Goal: Answer question/provide support

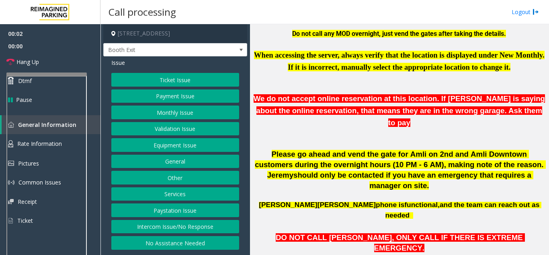
scroll to position [241, 0]
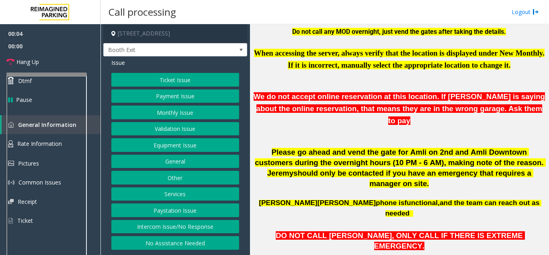
click at [197, 223] on button "Intercom Issue/No Response" at bounding box center [175, 227] width 128 height 14
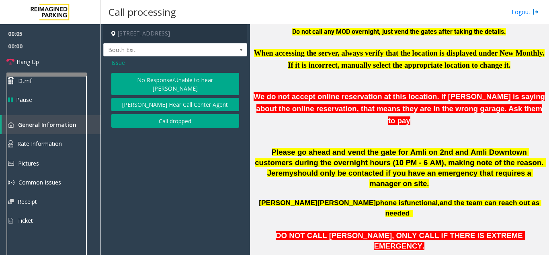
click at [187, 81] on button "No Response/Unable to hear [PERSON_NAME]" at bounding box center [175, 84] width 128 height 22
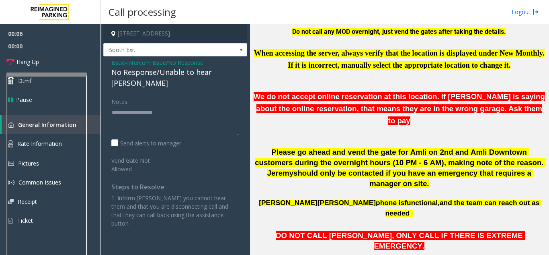
click at [162, 68] on div "No Response/Unable to hear [PERSON_NAME]" at bounding box center [175, 78] width 128 height 22
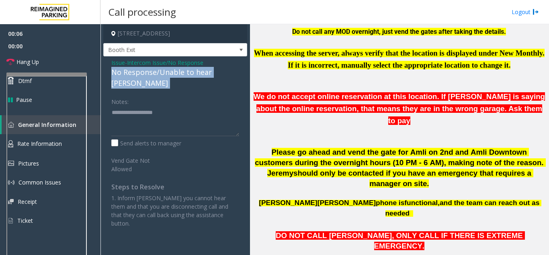
click at [162, 68] on div "No Response/Unable to hear [PERSON_NAME]" at bounding box center [175, 78] width 128 height 22
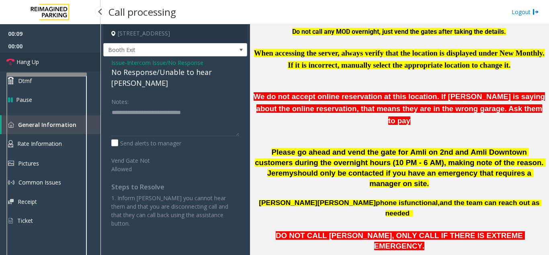
click at [40, 63] on link "Hang Up" at bounding box center [50, 61] width 101 height 19
click at [40, 66] on link "Hang Up" at bounding box center [50, 61] width 101 height 19
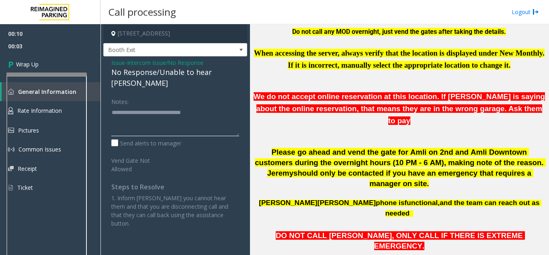
click at [213, 106] on textarea at bounding box center [175, 121] width 128 height 30
type textarea "**********"
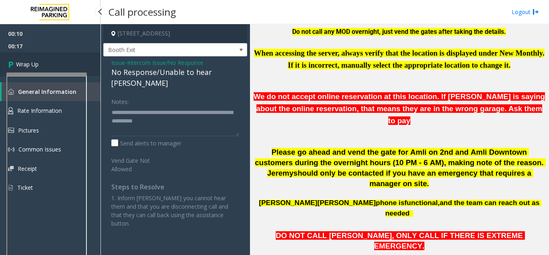
click at [27, 68] on link "Wrap Up" at bounding box center [50, 64] width 101 height 24
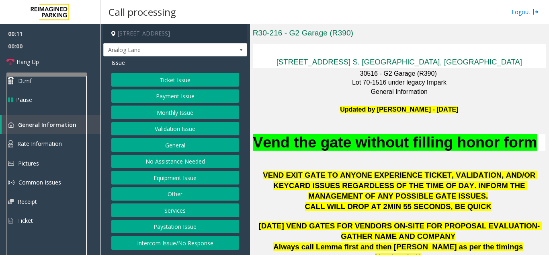
scroll to position [201, 0]
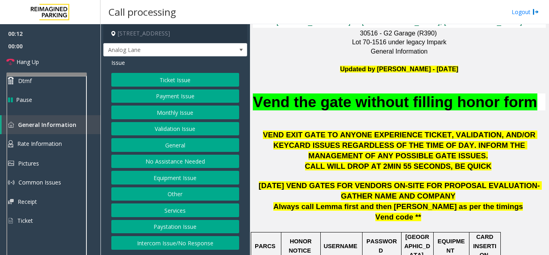
click at [185, 113] on button "Monthly Issue" at bounding box center [175, 112] width 128 height 14
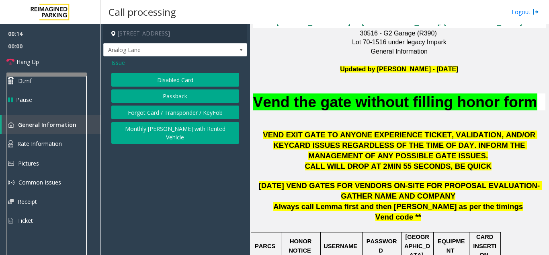
click at [196, 80] on button "Disabled Card" at bounding box center [175, 80] width 128 height 14
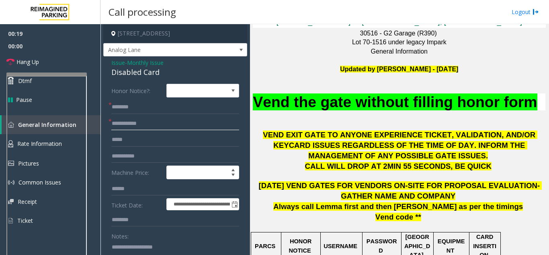
click at [182, 119] on input "text" at bounding box center [175, 124] width 128 height 14
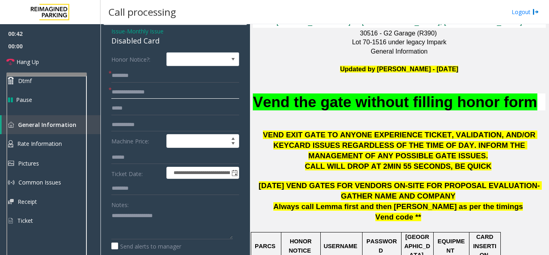
scroll to position [40, 0]
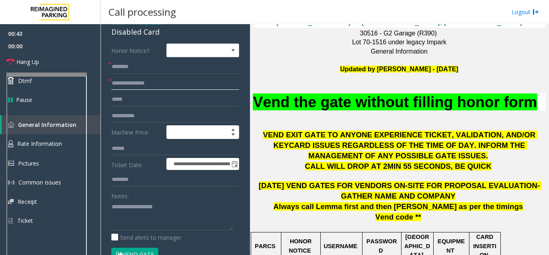
type input "**********"
drag, startPoint x: 157, startPoint y: 204, endPoint x: 149, endPoint y: 179, distance: 26.5
click at [155, 203] on textarea at bounding box center [171, 215] width 121 height 30
type textarea "******** ***"
click at [160, 66] on input "text" at bounding box center [175, 67] width 128 height 14
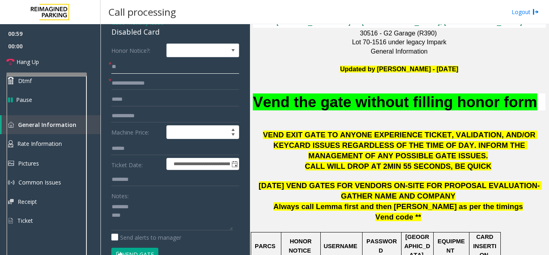
type input "*"
type input "***"
click at [132, 252] on button "Vend Gate" at bounding box center [134, 254] width 47 height 14
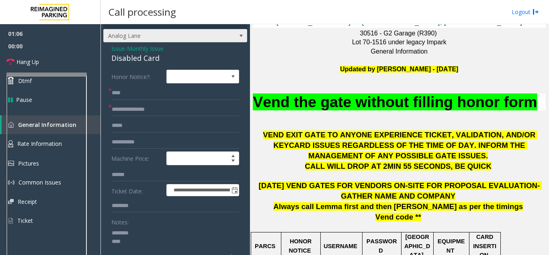
scroll to position [0, 0]
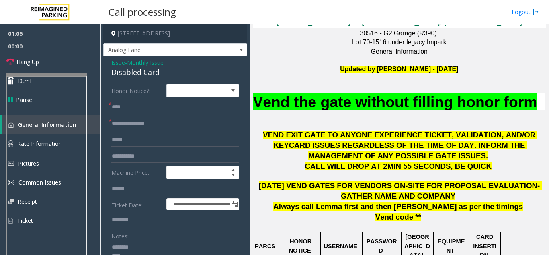
click at [137, 67] on div "Disabled Card" at bounding box center [175, 72] width 128 height 11
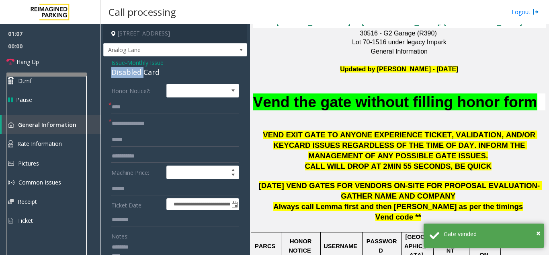
click at [138, 69] on div "Disabled Card" at bounding box center [175, 72] width 128 height 11
click at [136, 72] on div "Disabled Card" at bounding box center [175, 72] width 128 height 11
click at [135, 72] on div "Disabled Card" at bounding box center [175, 72] width 128 height 11
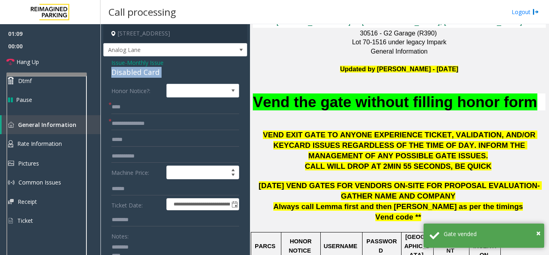
click at [135, 72] on div "Disabled Card" at bounding box center [175, 72] width 128 height 11
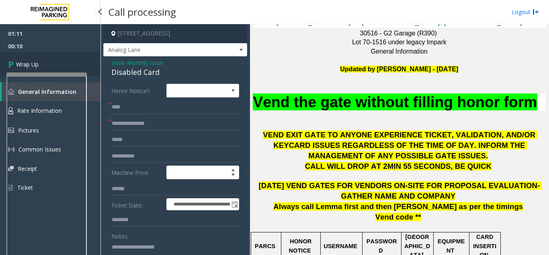
type textarea "**********"
click at [49, 57] on link "Wrap Up" at bounding box center [50, 64] width 101 height 24
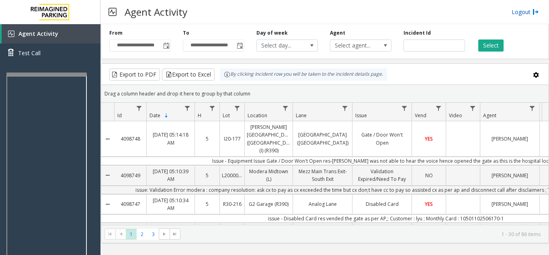
click at [524, 11] on link "Logout" at bounding box center [525, 12] width 27 height 8
